Goal: Information Seeking & Learning: Learn about a topic

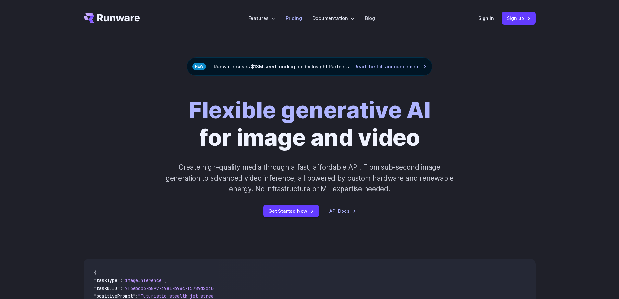
click at [298, 19] on link "Pricing" at bounding box center [294, 17] width 16 height 7
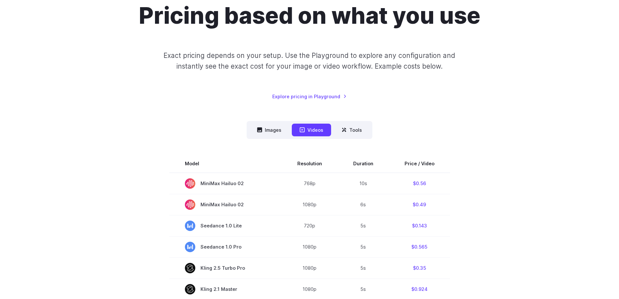
scroll to position [97, 0]
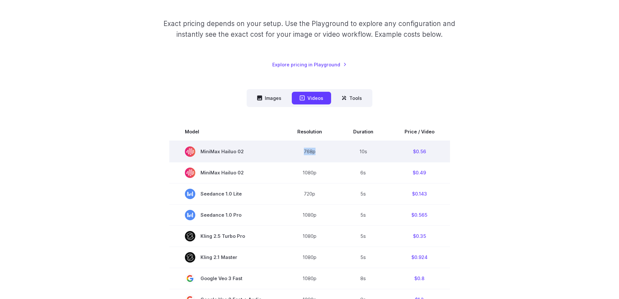
drag, startPoint x: 324, startPoint y: 155, endPoint x: 291, endPoint y: 156, distance: 32.8
click at [300, 154] on td "768p" at bounding box center [310, 151] width 56 height 21
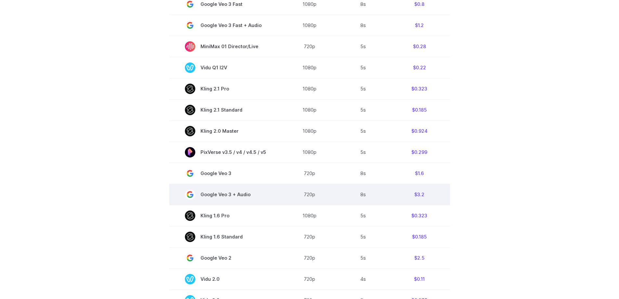
scroll to position [357, 0]
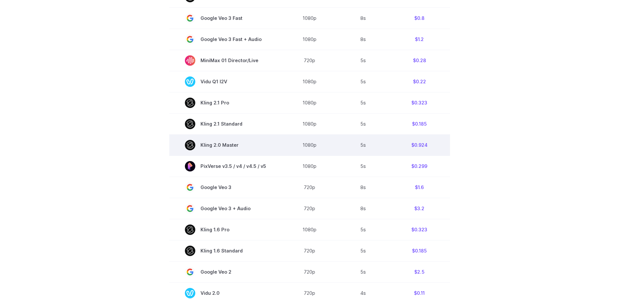
drag, startPoint x: 246, startPoint y: 148, endPoint x: 239, endPoint y: 143, distance: 8.9
click at [239, 143] on span "Kling 2.0 Master" at bounding box center [225, 145] width 81 height 10
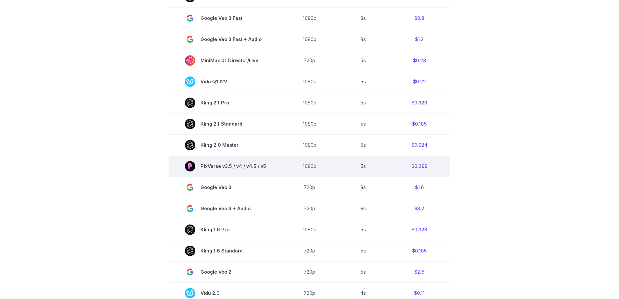
drag, startPoint x: 235, startPoint y: 186, endPoint x: 226, endPoint y: 172, distance: 16.4
click at [234, 187] on span "Google Veo 3" at bounding box center [225, 187] width 81 height 10
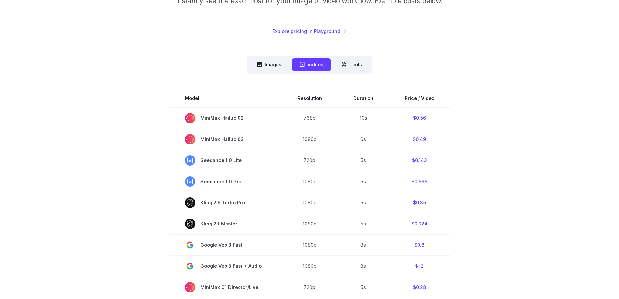
scroll to position [97, 0]
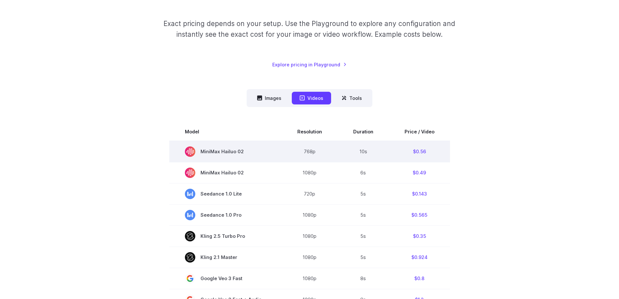
drag, startPoint x: 202, startPoint y: 151, endPoint x: 243, endPoint y: 152, distance: 40.9
click at [243, 152] on span "MiniMax Hailuo 02" at bounding box center [225, 151] width 81 height 10
